Goal: Task Accomplishment & Management: Manage account settings

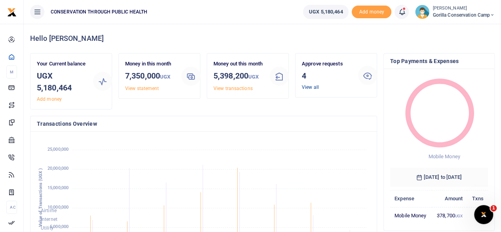
click at [312, 88] on link "View all" at bounding box center [310, 87] width 17 height 6
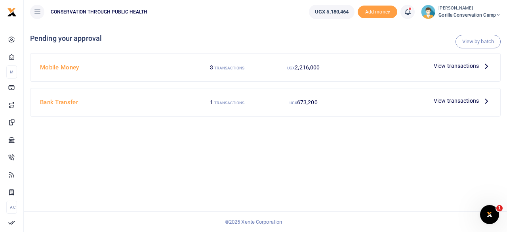
click at [486, 66] on icon at bounding box center [486, 65] width 9 height 9
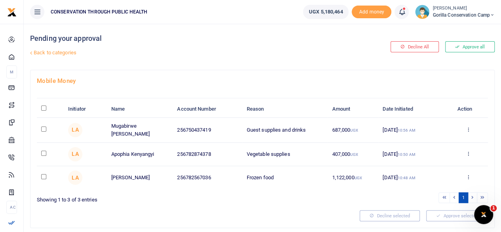
click at [41, 127] on input "checkbox" at bounding box center [43, 128] width 5 height 5
checkbox input "true"
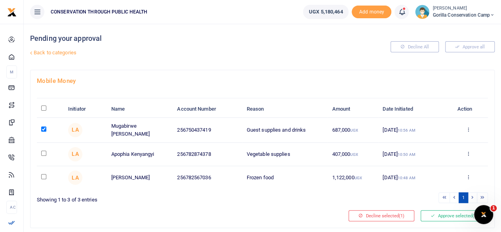
click at [42, 151] on input "checkbox" at bounding box center [43, 153] width 5 height 5
checkbox input "true"
click at [44, 175] on input "checkbox" at bounding box center [43, 176] width 5 height 5
checkbox input "true"
click at [439, 213] on button "Approve selected (3)" at bounding box center [454, 215] width 67 height 11
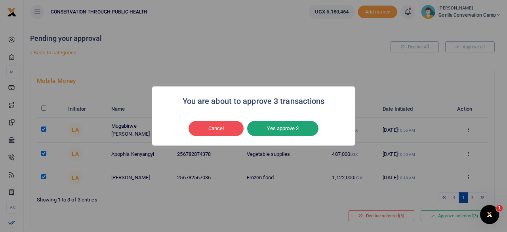
click at [302, 130] on button "Yes approve 3" at bounding box center [282, 128] width 71 height 15
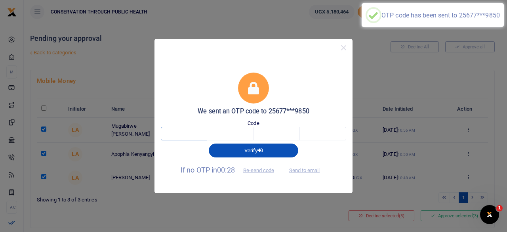
click at [195, 131] on input "text" at bounding box center [184, 133] width 46 height 13
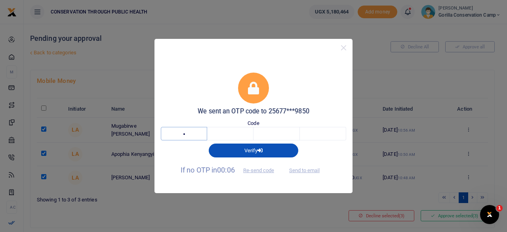
type input "9"
type input "1"
type input "5"
type input "9"
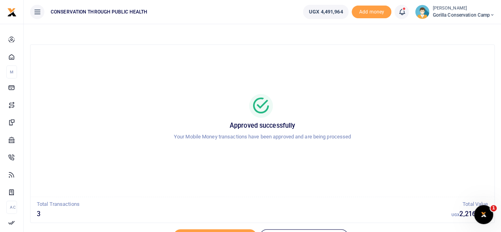
scroll to position [40, 0]
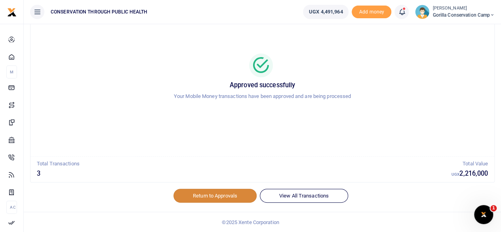
click at [231, 189] on link "Return to Approvals" at bounding box center [215, 195] width 83 height 13
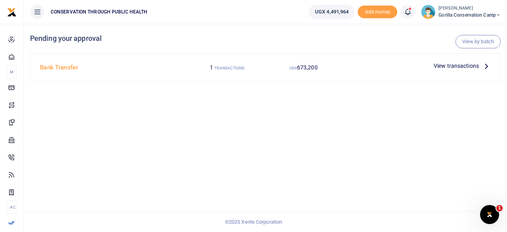
click at [485, 65] on icon at bounding box center [486, 65] width 9 height 9
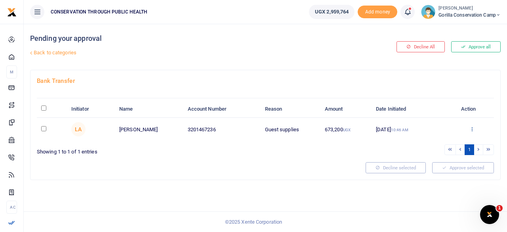
click at [471, 127] on icon at bounding box center [471, 129] width 5 height 6
click at [437, 139] on link "Approve" at bounding box center [443, 141] width 63 height 11
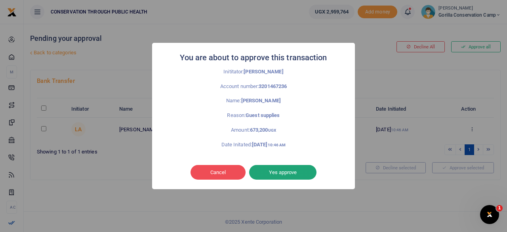
click at [310, 171] on button "Yes approve" at bounding box center [282, 172] width 67 height 15
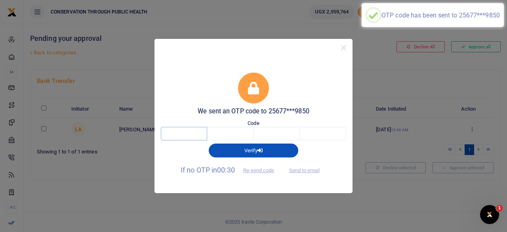
click at [197, 137] on input "text" at bounding box center [184, 133] width 46 height 13
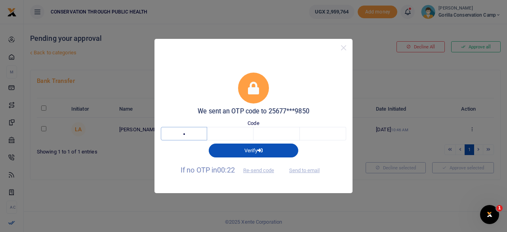
type input "7"
type input "9"
type input "6"
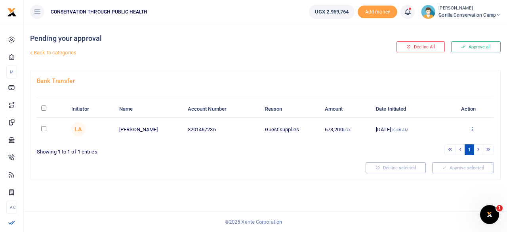
click at [473, 131] on link at bounding box center [471, 129] width 5 height 6
click at [367, 155] on div "Bank Transfer Initiator Name Account Number Reason Amount Date Initiated Action…" at bounding box center [266, 124] width 470 height 109
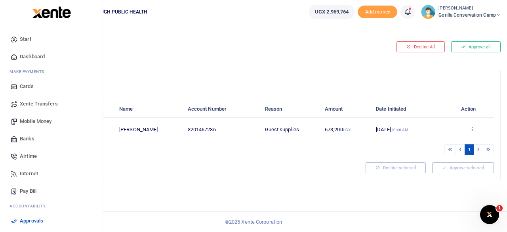
click at [32, 55] on span "Dashboard" at bounding box center [32, 57] width 25 height 8
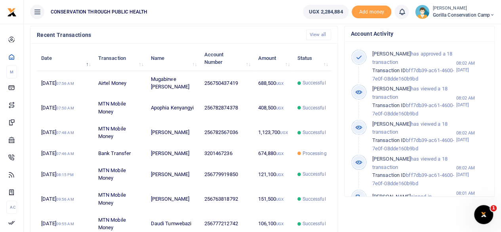
scroll to position [257, 0]
